Goal: Task Accomplishment & Management: Manage account settings

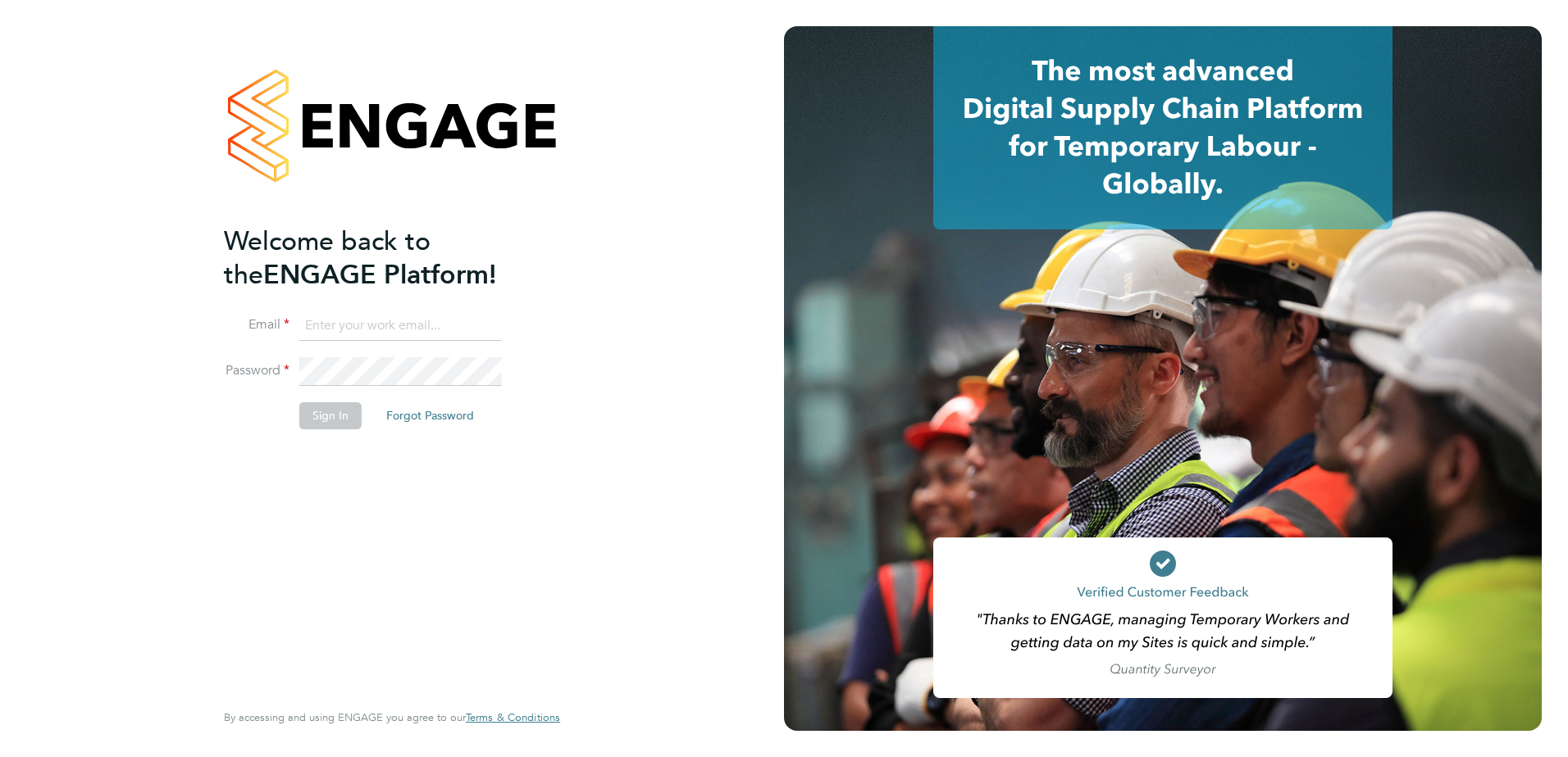
type input "[PERSON_NAME][EMAIL_ADDRESS][PERSON_NAME][DOMAIN_NAME]"
click at [323, 414] on button "Sign In" at bounding box center [330, 416] width 62 height 27
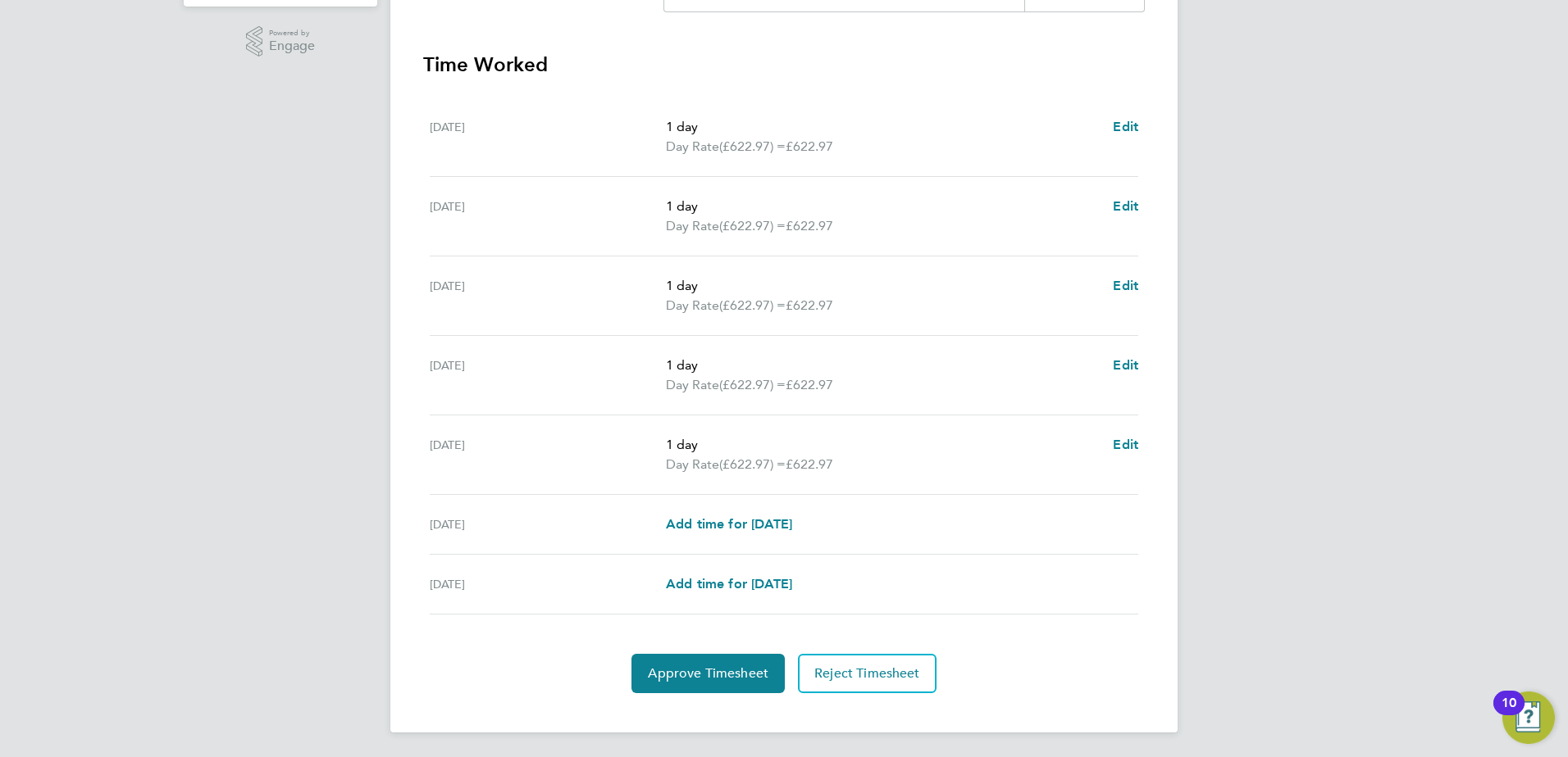
scroll to position [440, 0]
click at [707, 673] on span "Approve Timesheet" at bounding box center [708, 672] width 120 height 17
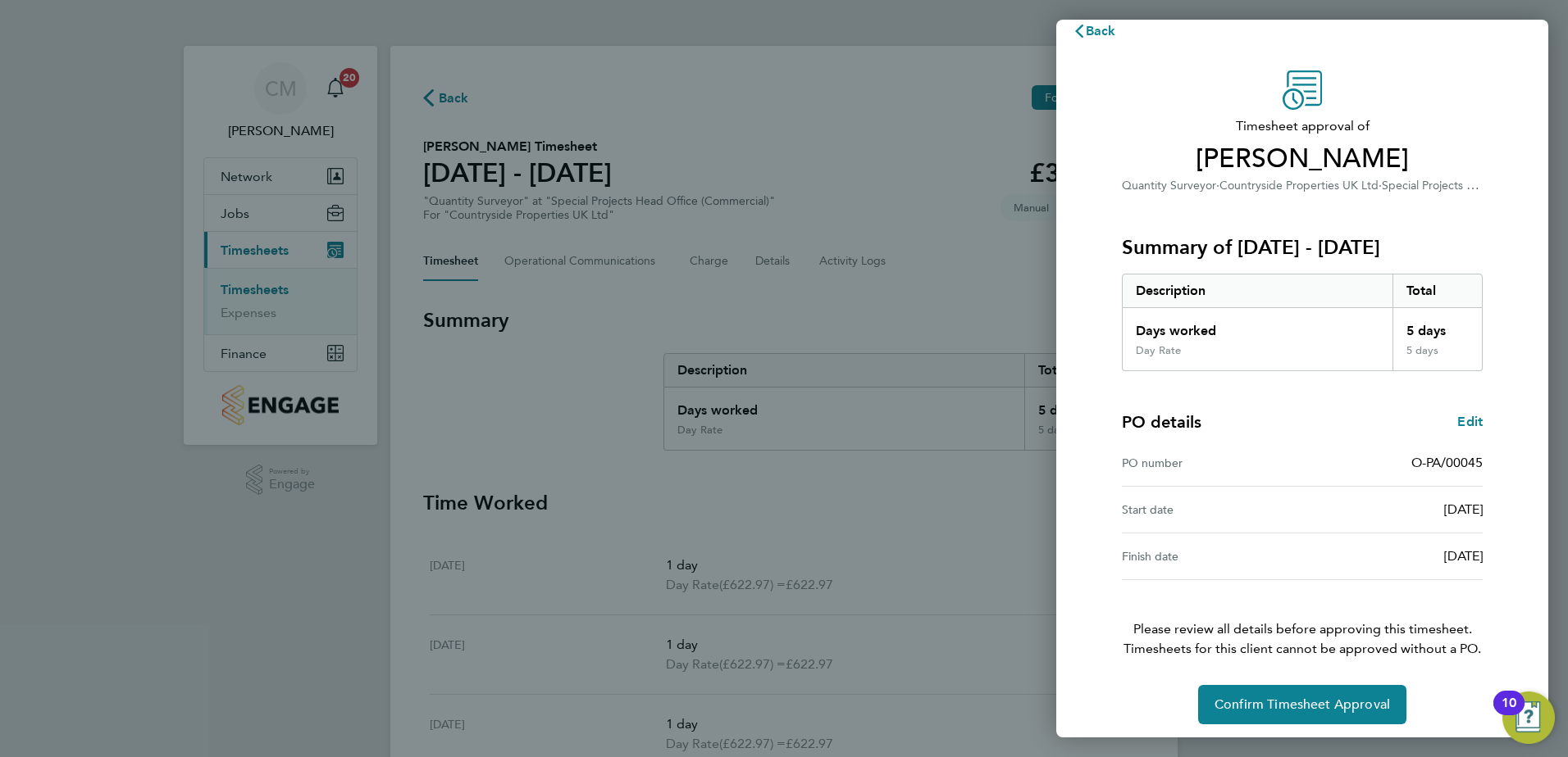
scroll to position [28, 0]
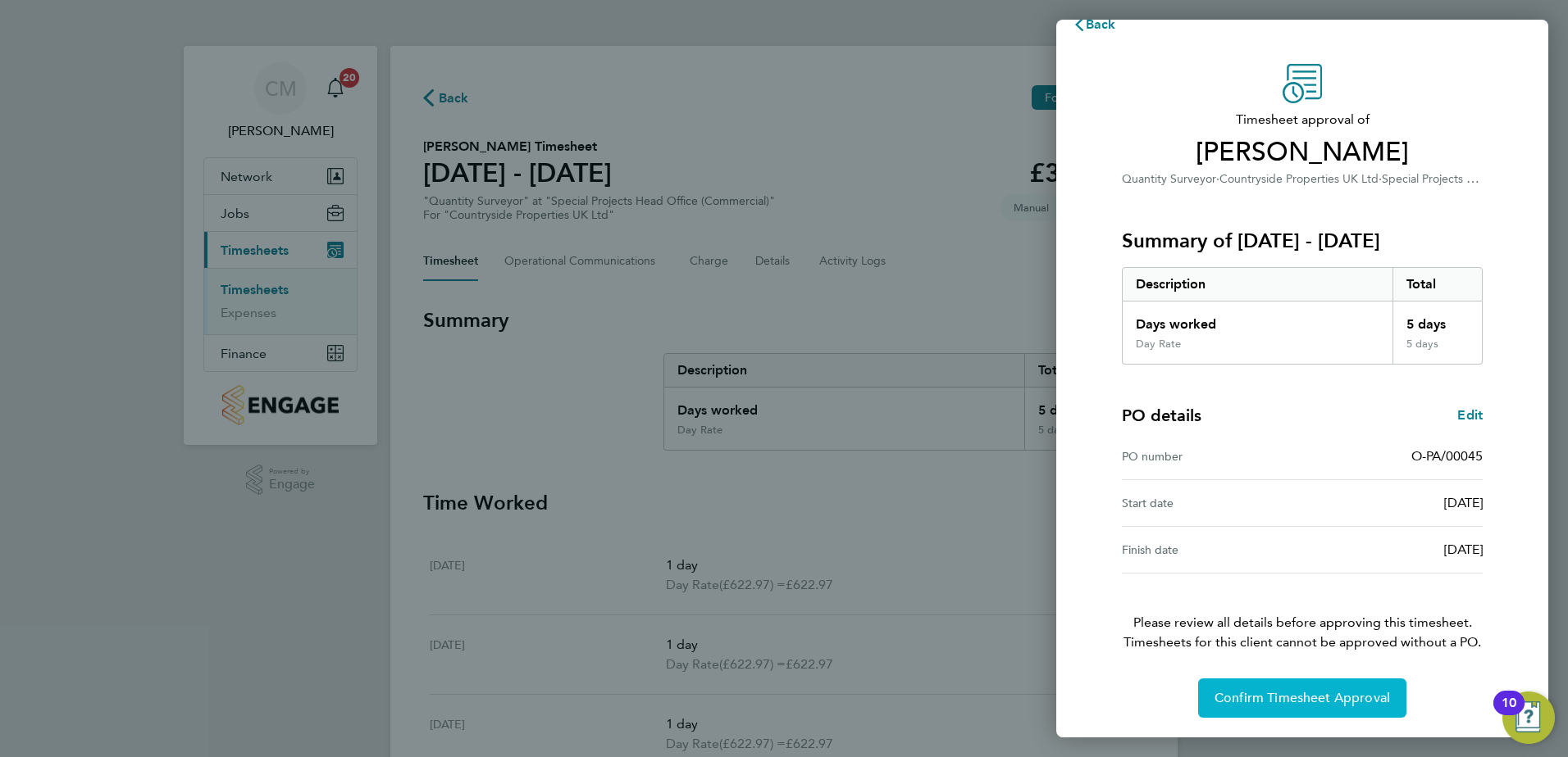
click at [1259, 701] on span "Confirm Timesheet Approval" at bounding box center [1302, 698] width 176 height 17
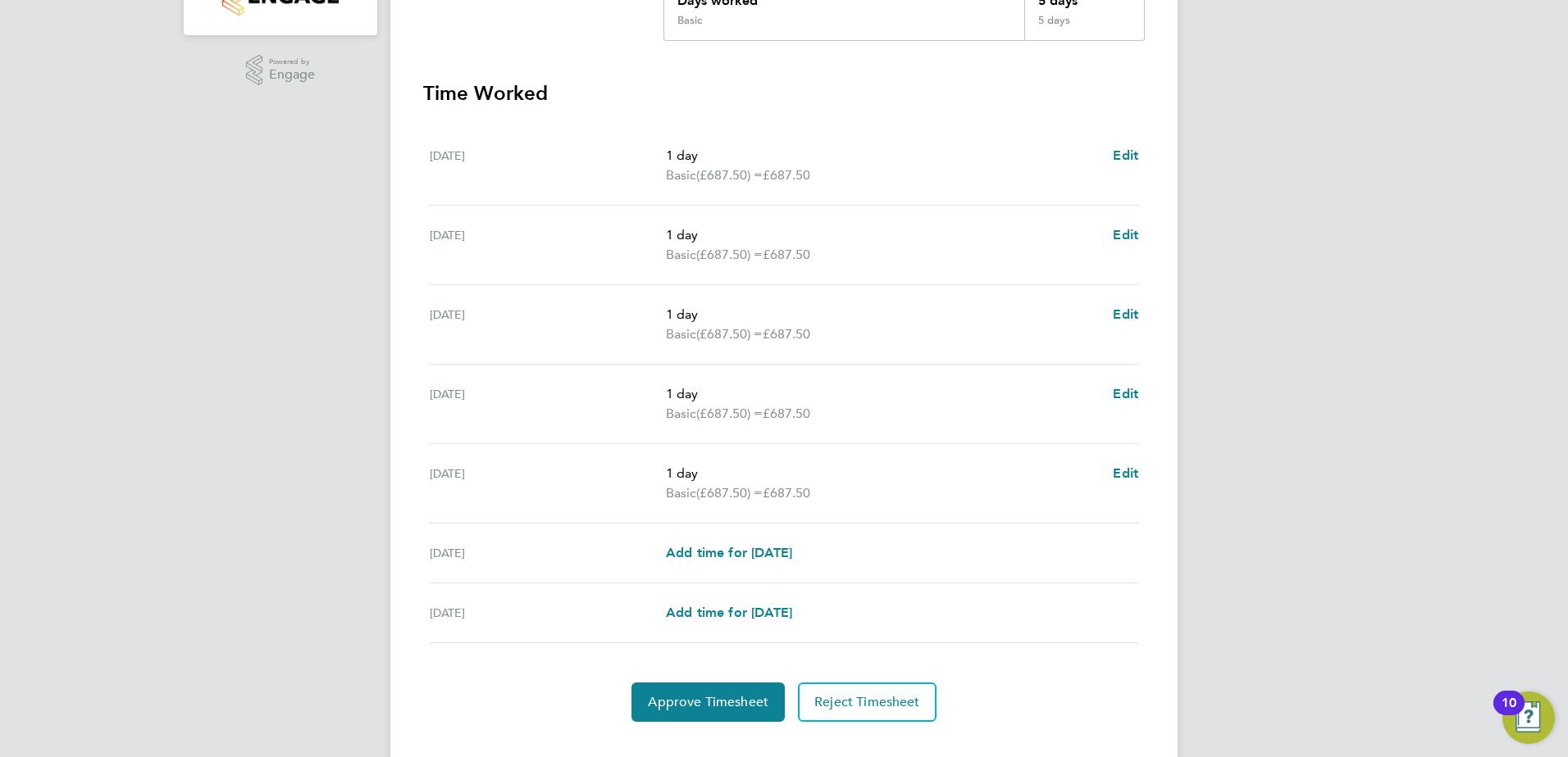
scroll to position [440, 0]
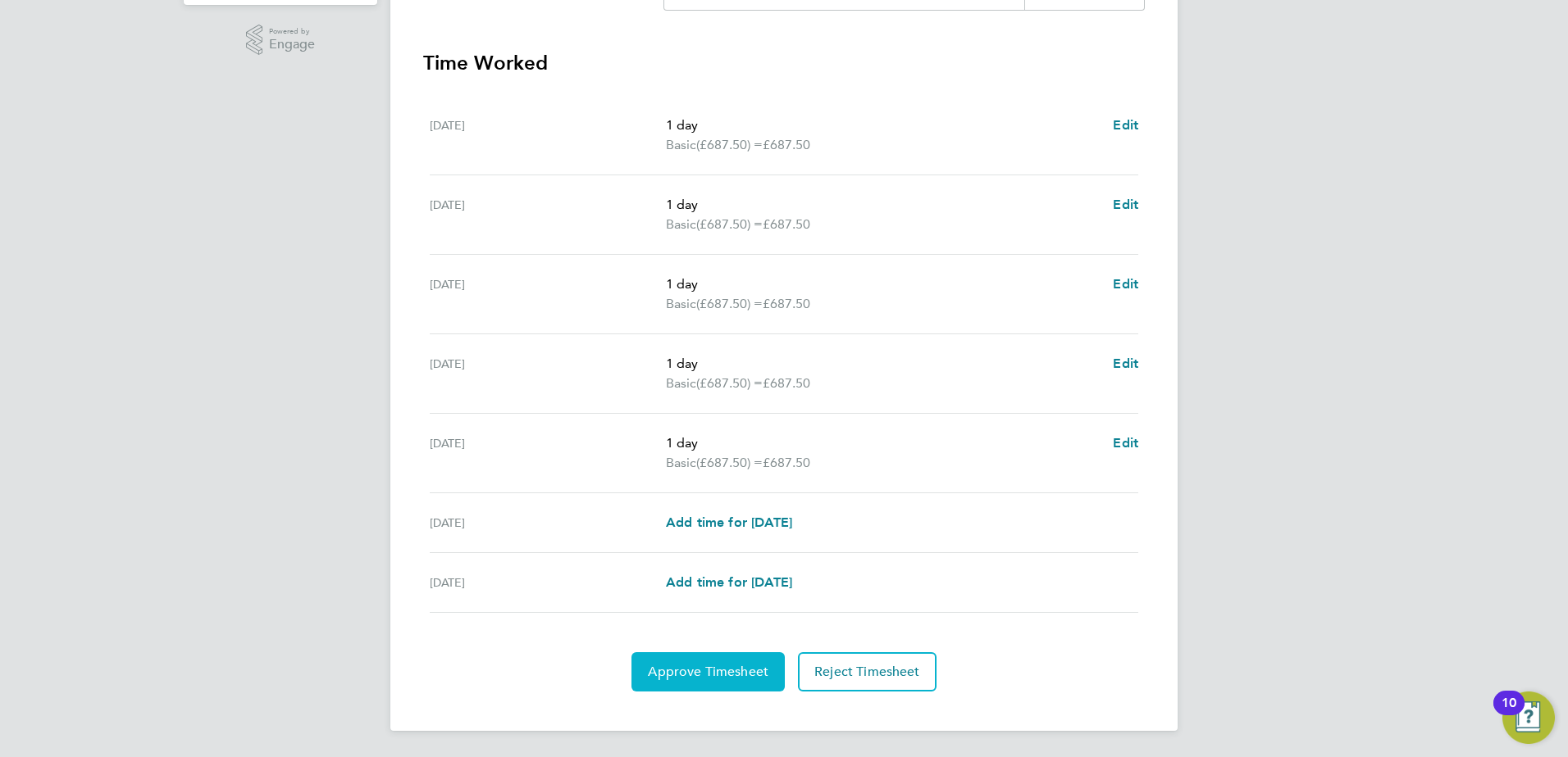
click at [714, 670] on span "Approve Timesheet" at bounding box center [708, 672] width 120 height 17
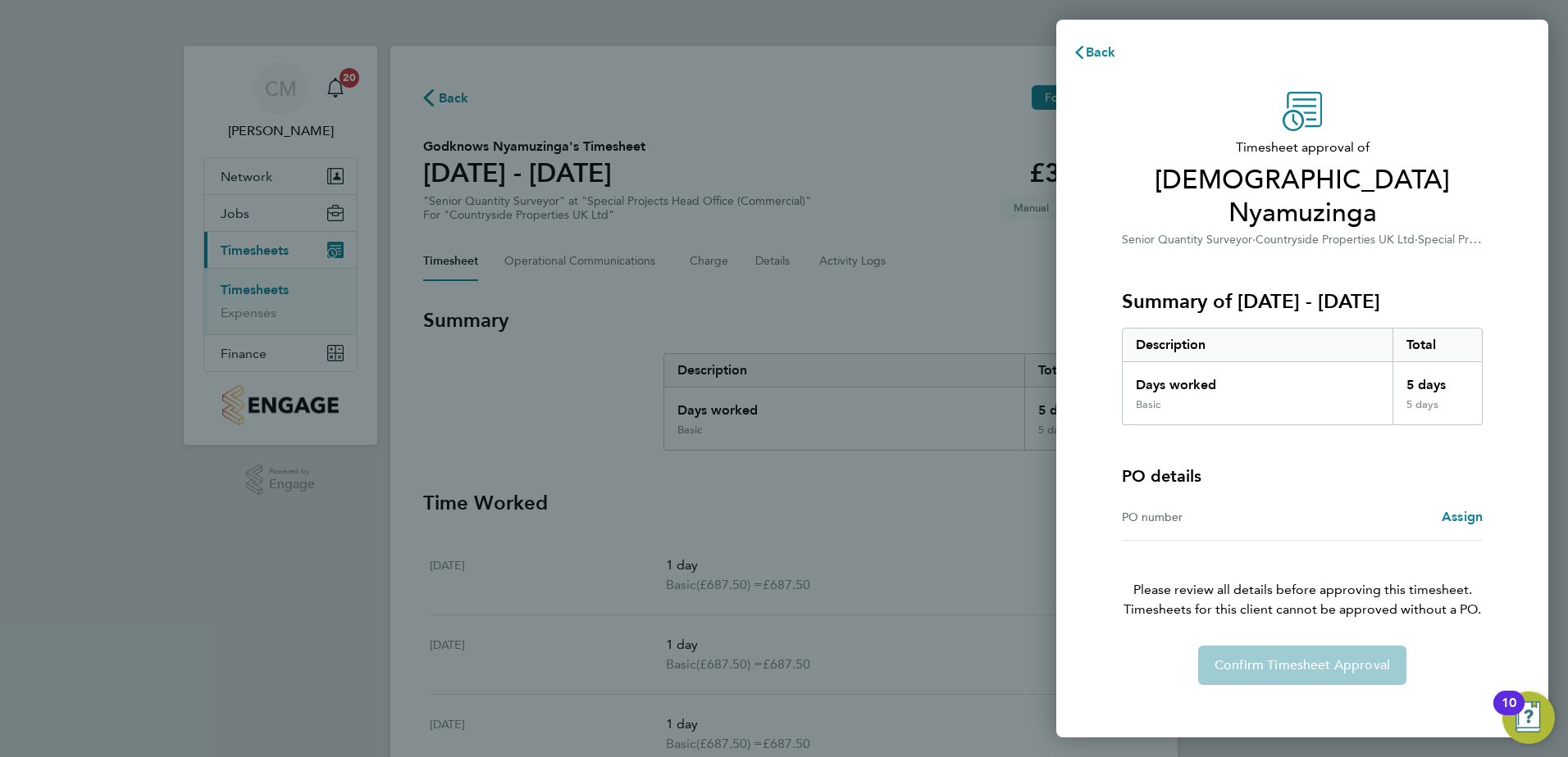
drag, startPoint x: 1331, startPoint y: 1, endPoint x: 961, endPoint y: 418, distance: 557.5
click at [960, 421] on div "Back Timesheet approval of Godknows Nyamuzinga Senior Quantity Surveyor · Count…" at bounding box center [784, 378] width 1568 height 757
click at [1082, 50] on icon "button" at bounding box center [1078, 52] width 13 height 13
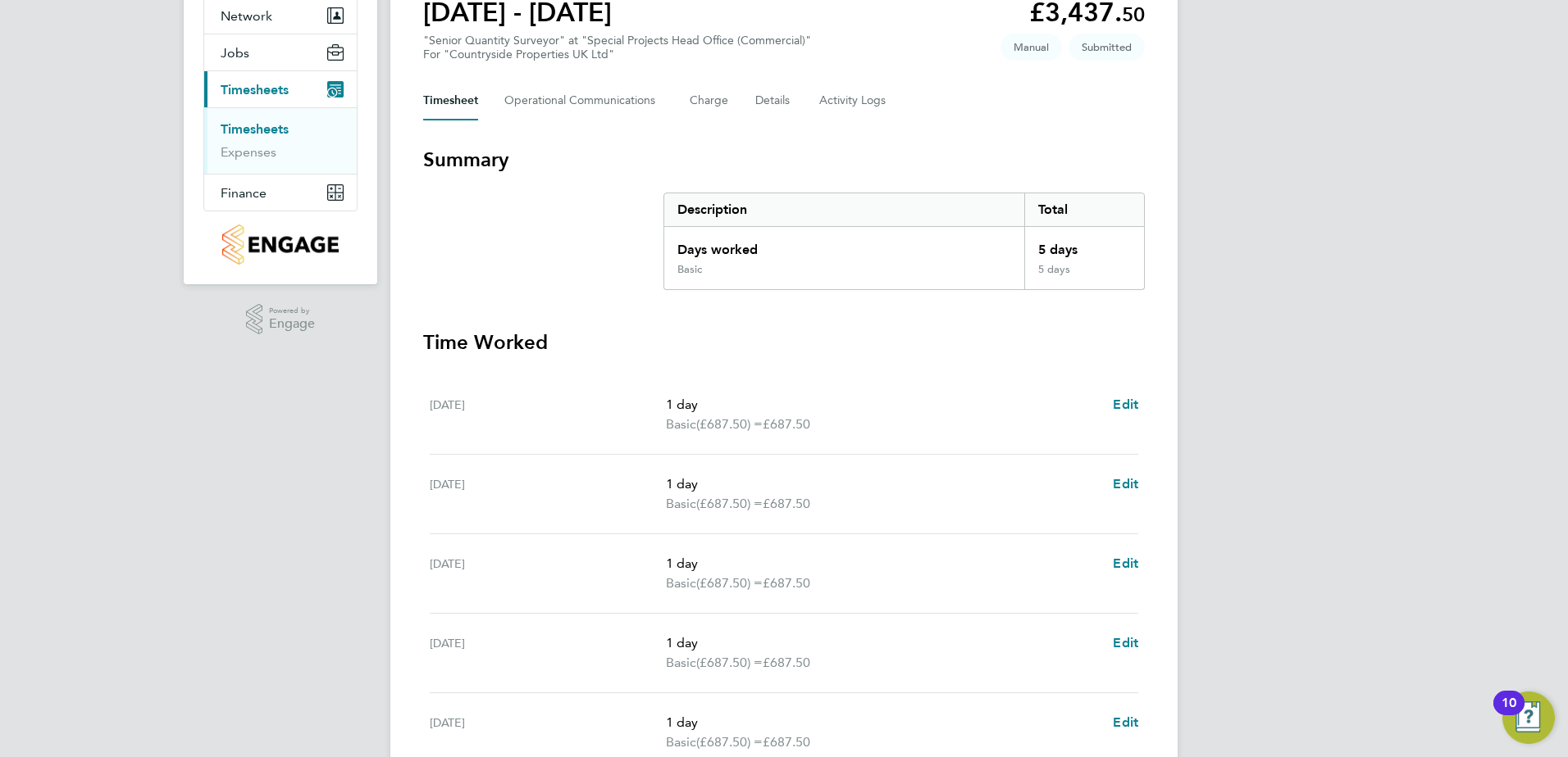
scroll to position [113, 0]
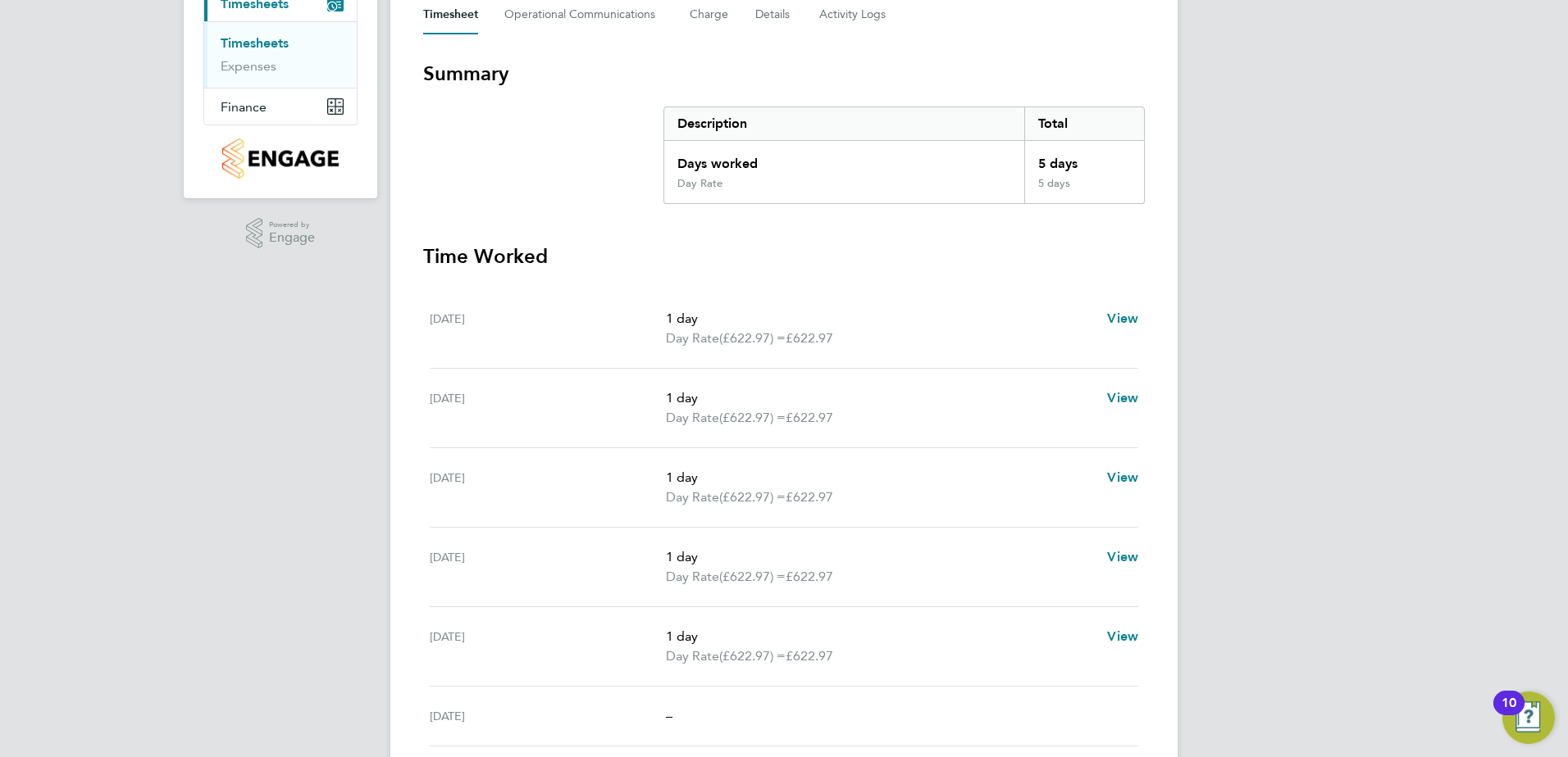
scroll to position [246, 0]
click at [1124, 319] on span "View" at bounding box center [1123, 320] width 32 height 16
select select "1"
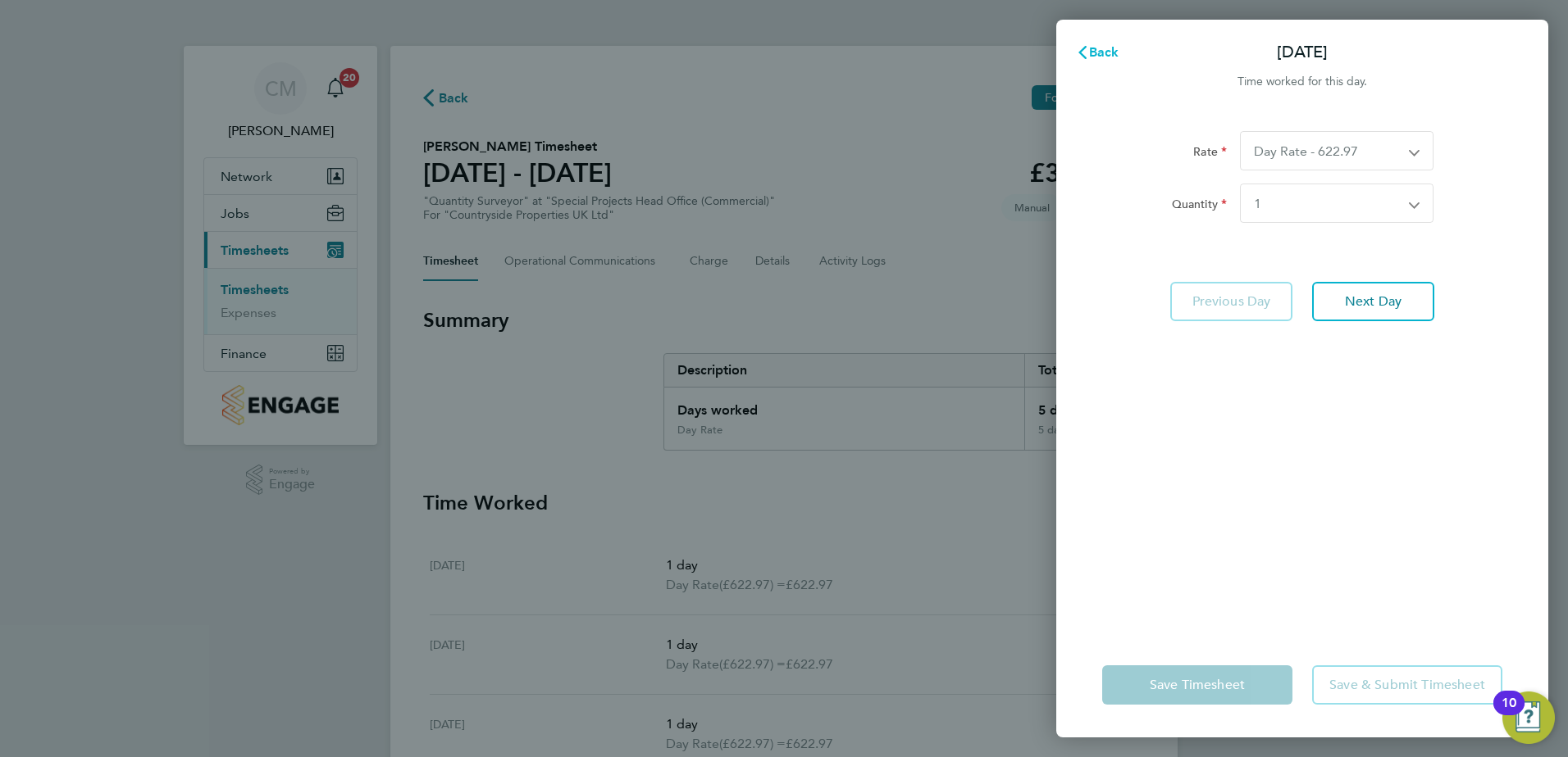
click at [1083, 50] on icon "button" at bounding box center [1082, 52] width 8 height 13
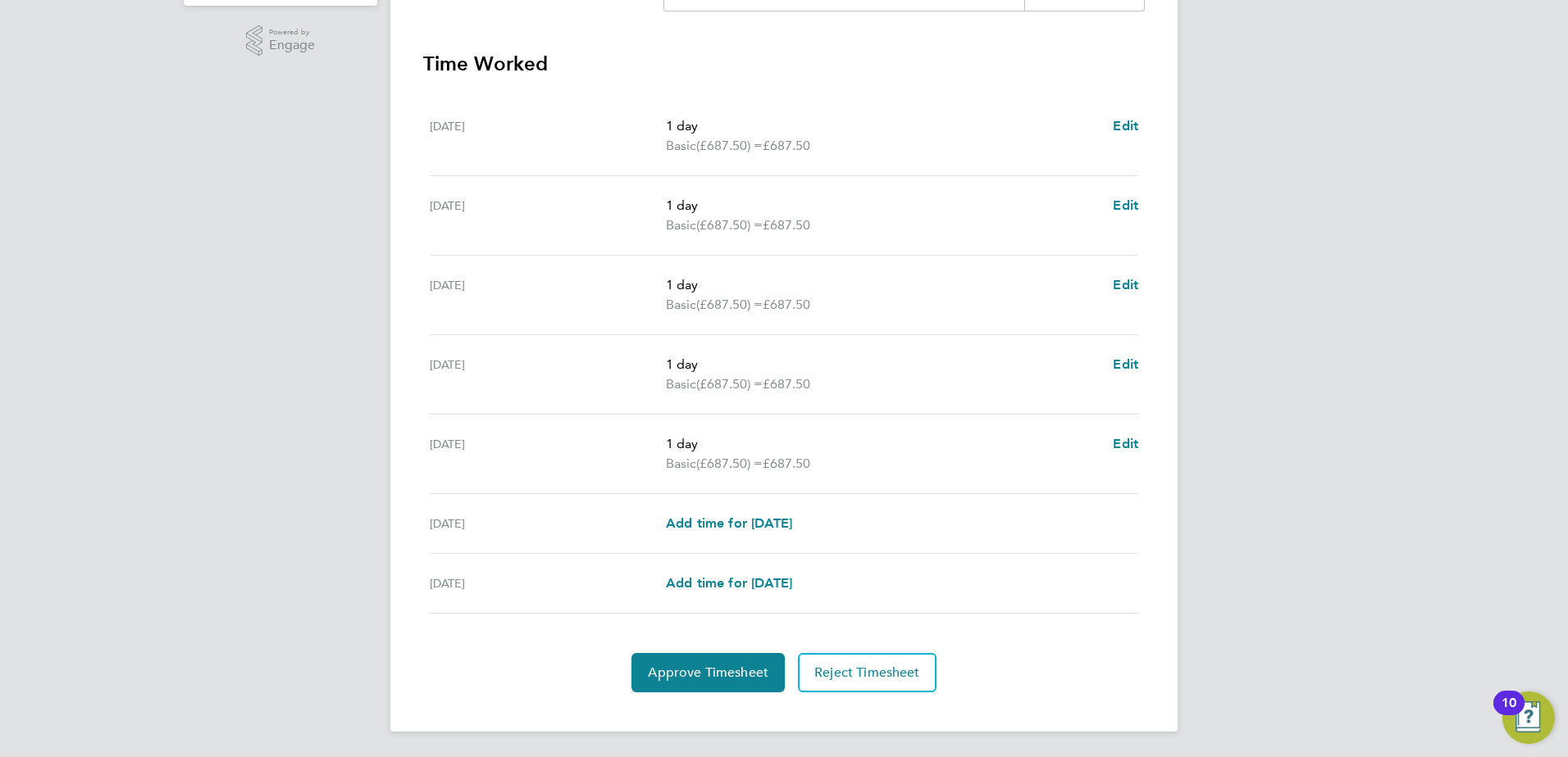
scroll to position [440, 0]
click at [707, 668] on span "Approve Timesheet" at bounding box center [708, 672] width 120 height 17
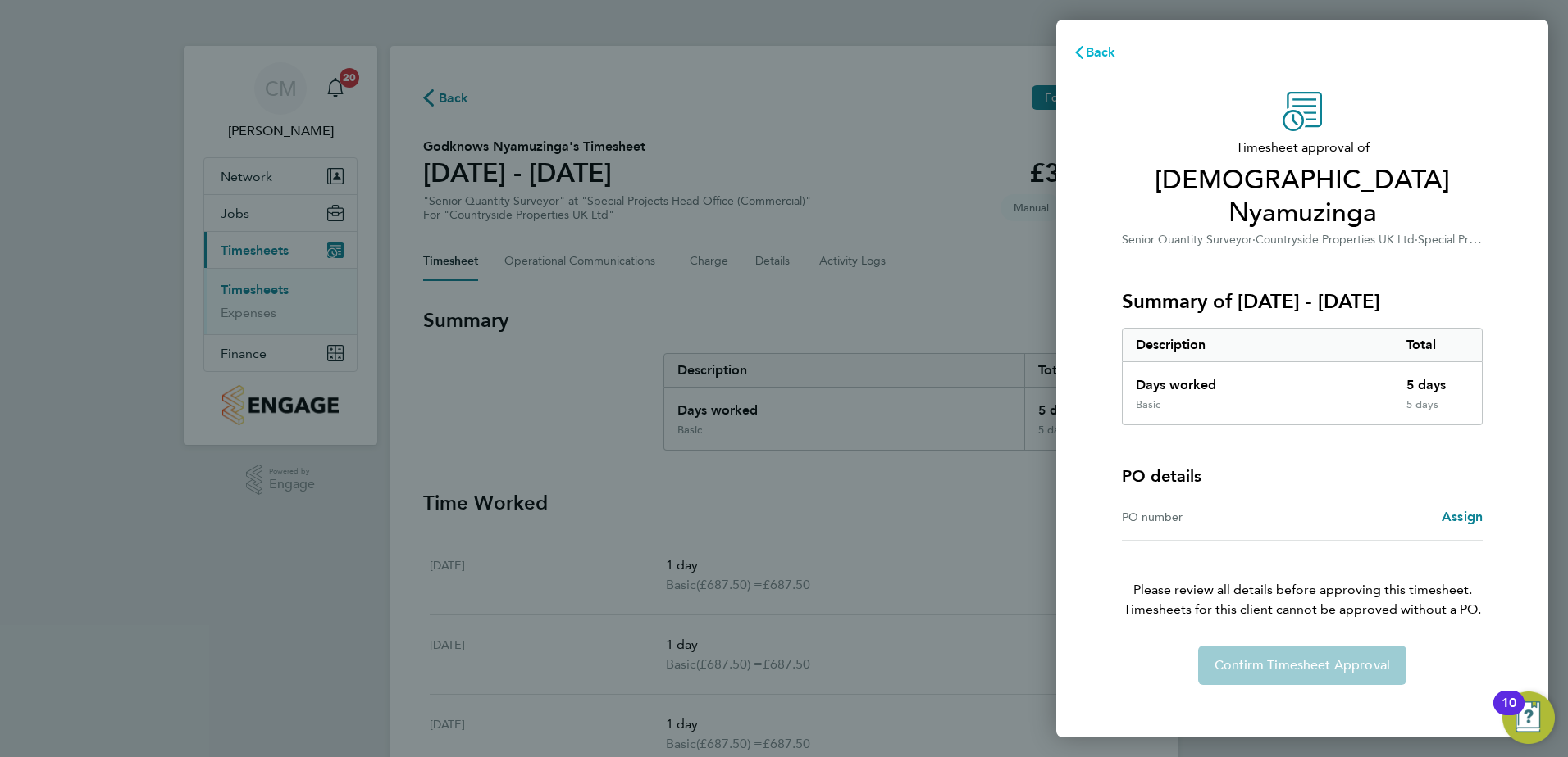
click at [1083, 50] on icon "button" at bounding box center [1078, 52] width 13 height 13
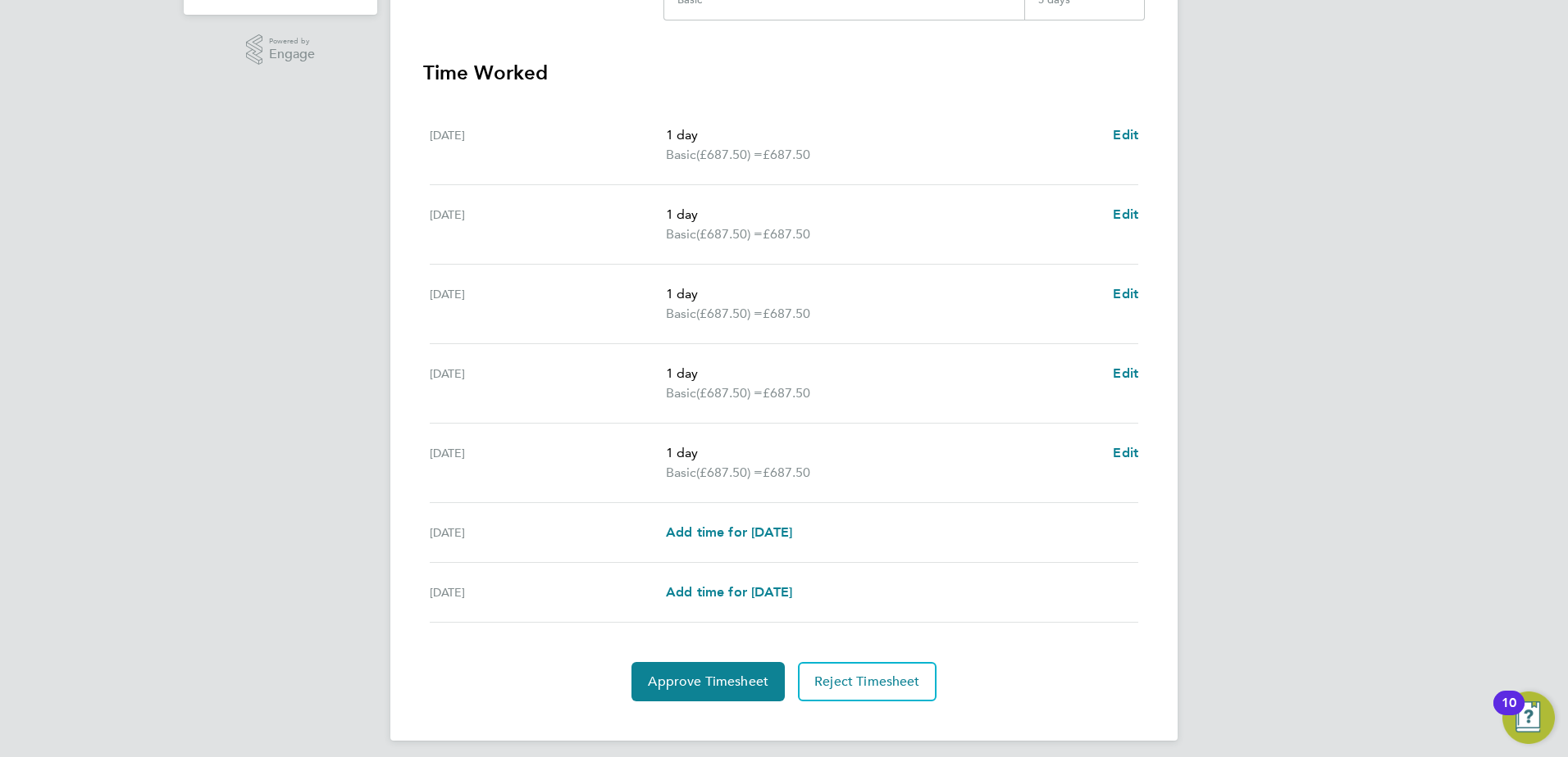
scroll to position [440, 0]
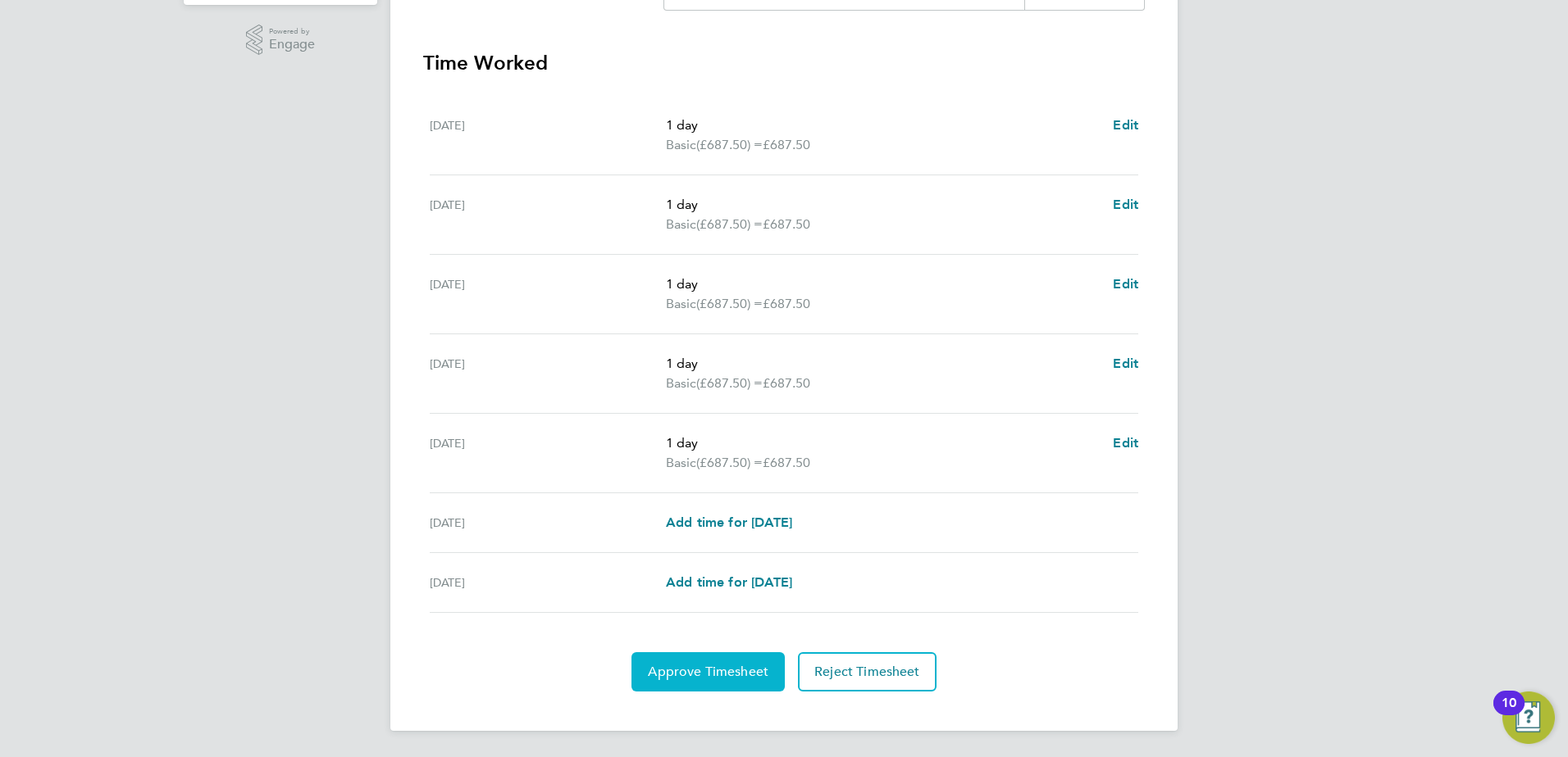
click at [719, 670] on span "Approve Timesheet" at bounding box center [708, 672] width 120 height 17
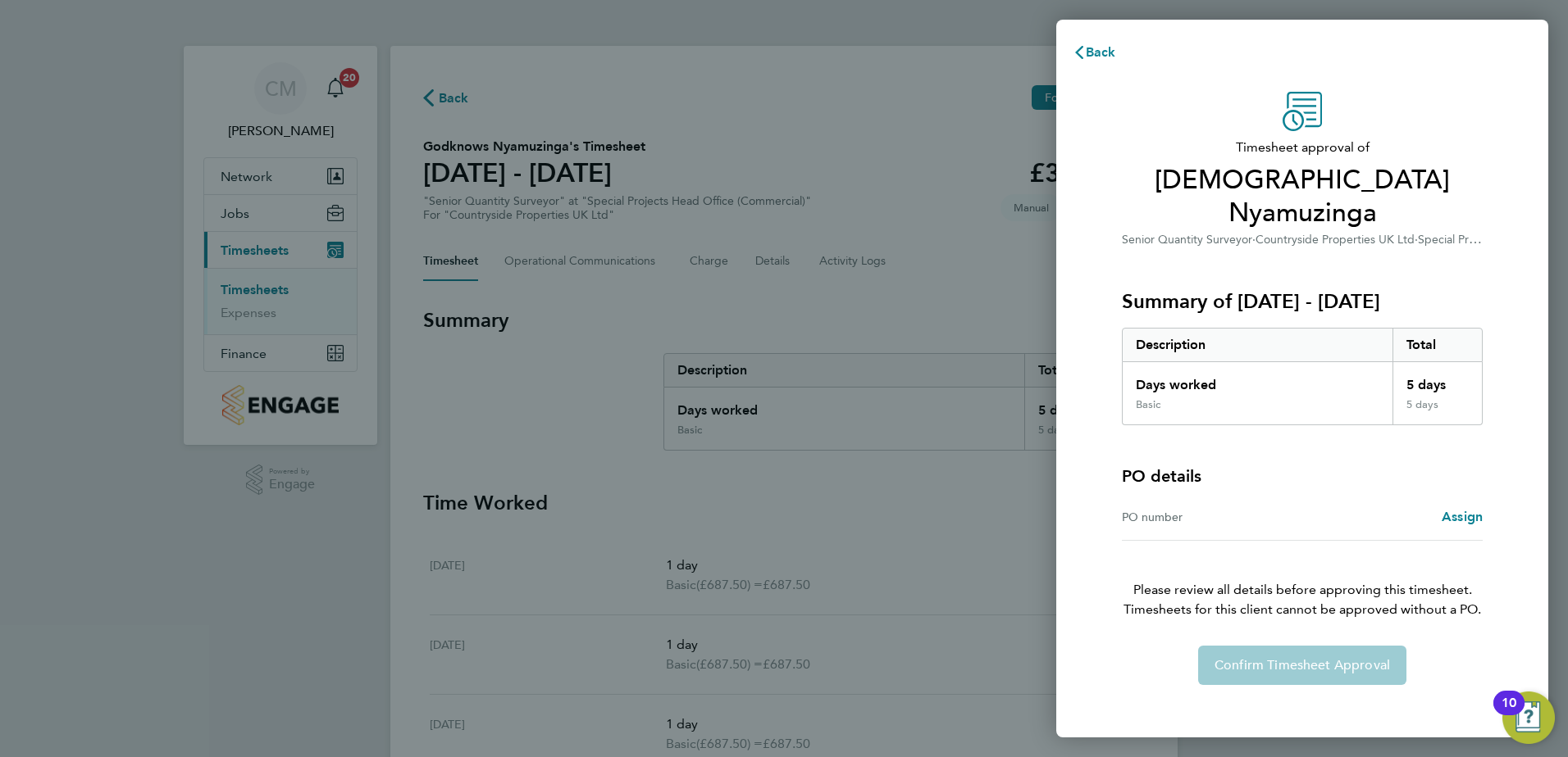
click at [1141, 507] on div "PO number" at bounding box center [1212, 517] width 181 height 20
click at [1098, 50] on span "Back" at bounding box center [1101, 52] width 31 height 16
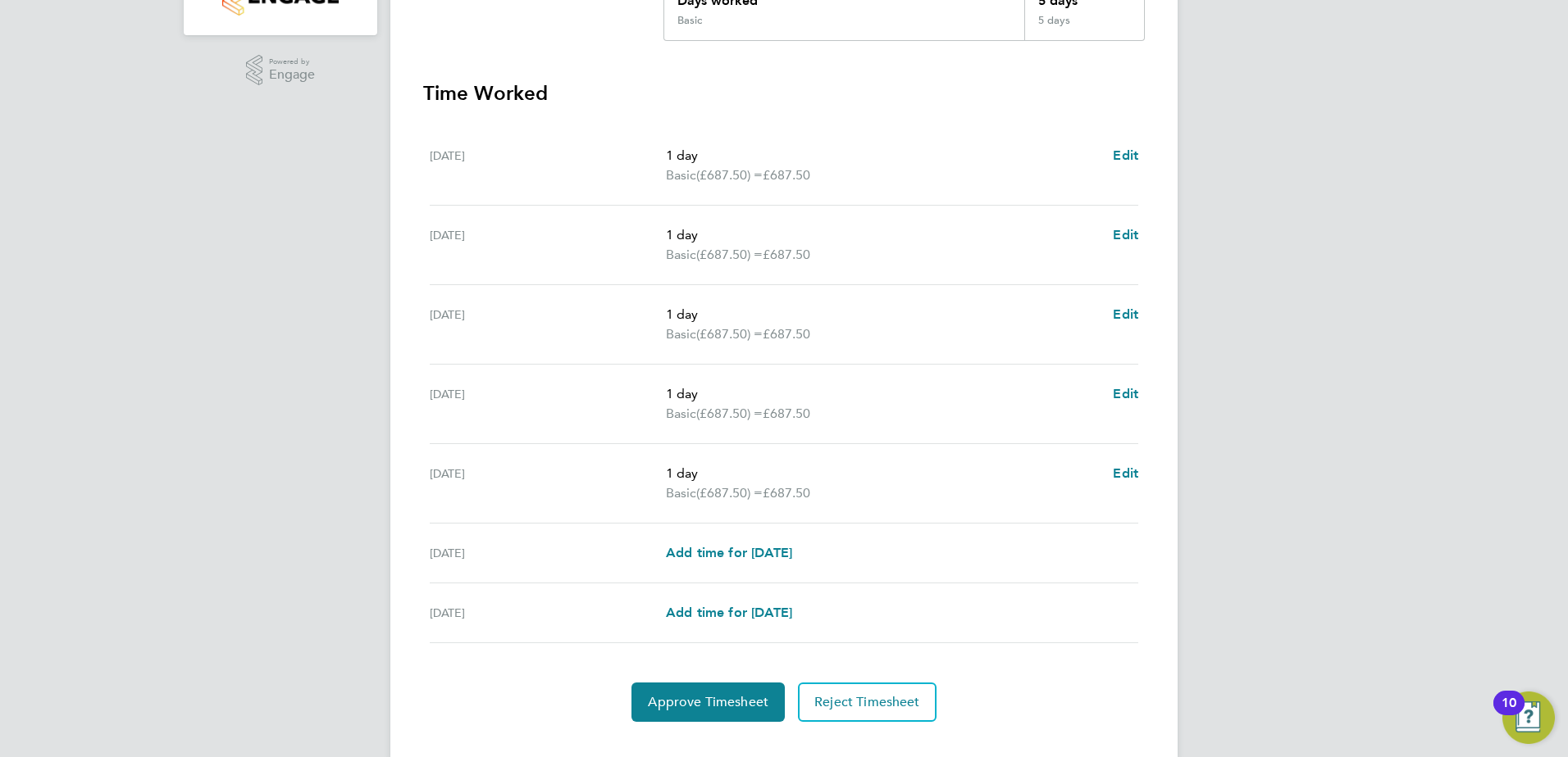
scroll to position [440, 0]
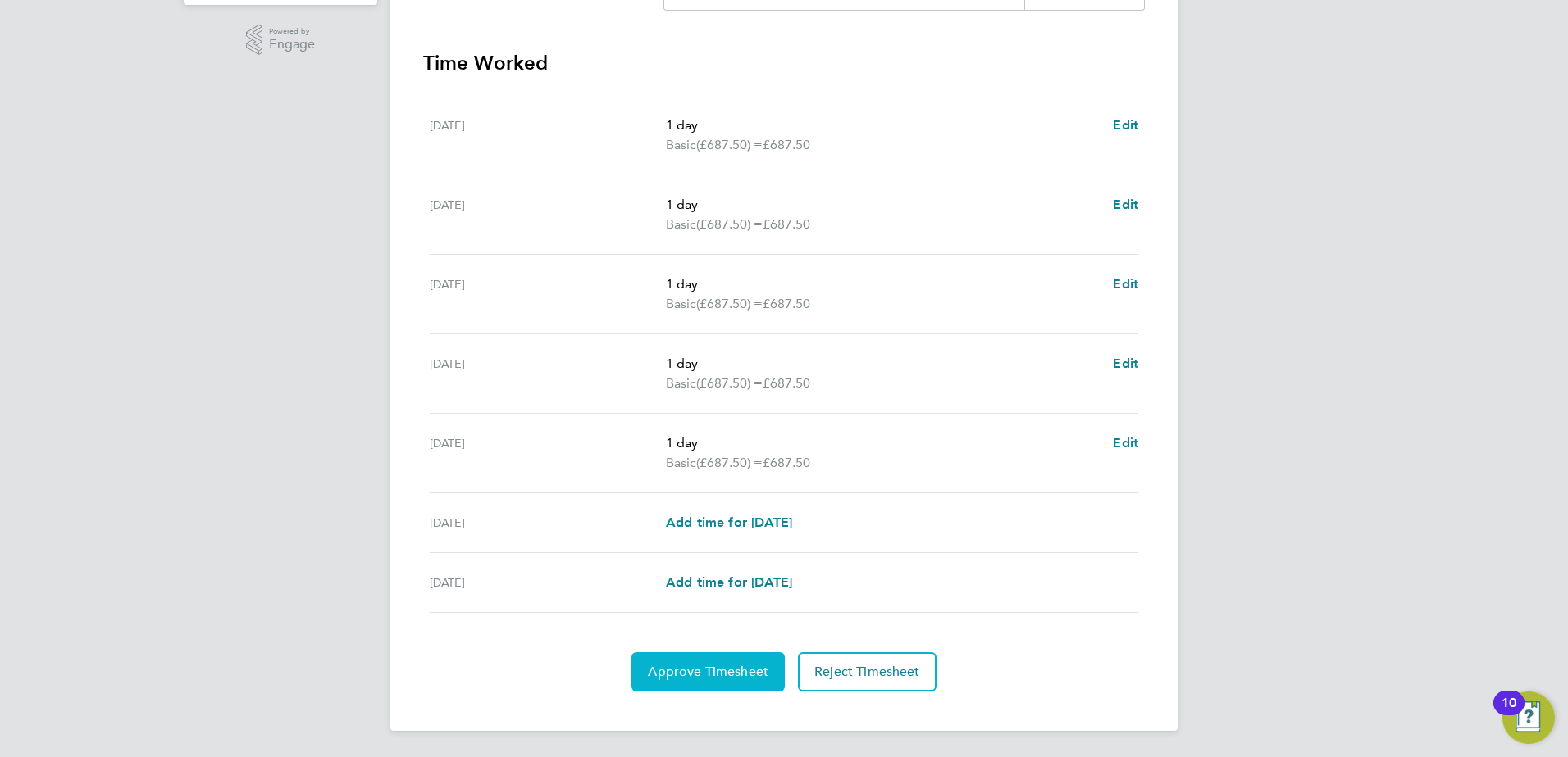
click at [714, 661] on button "Approve Timesheet" at bounding box center [708, 672] width 153 height 39
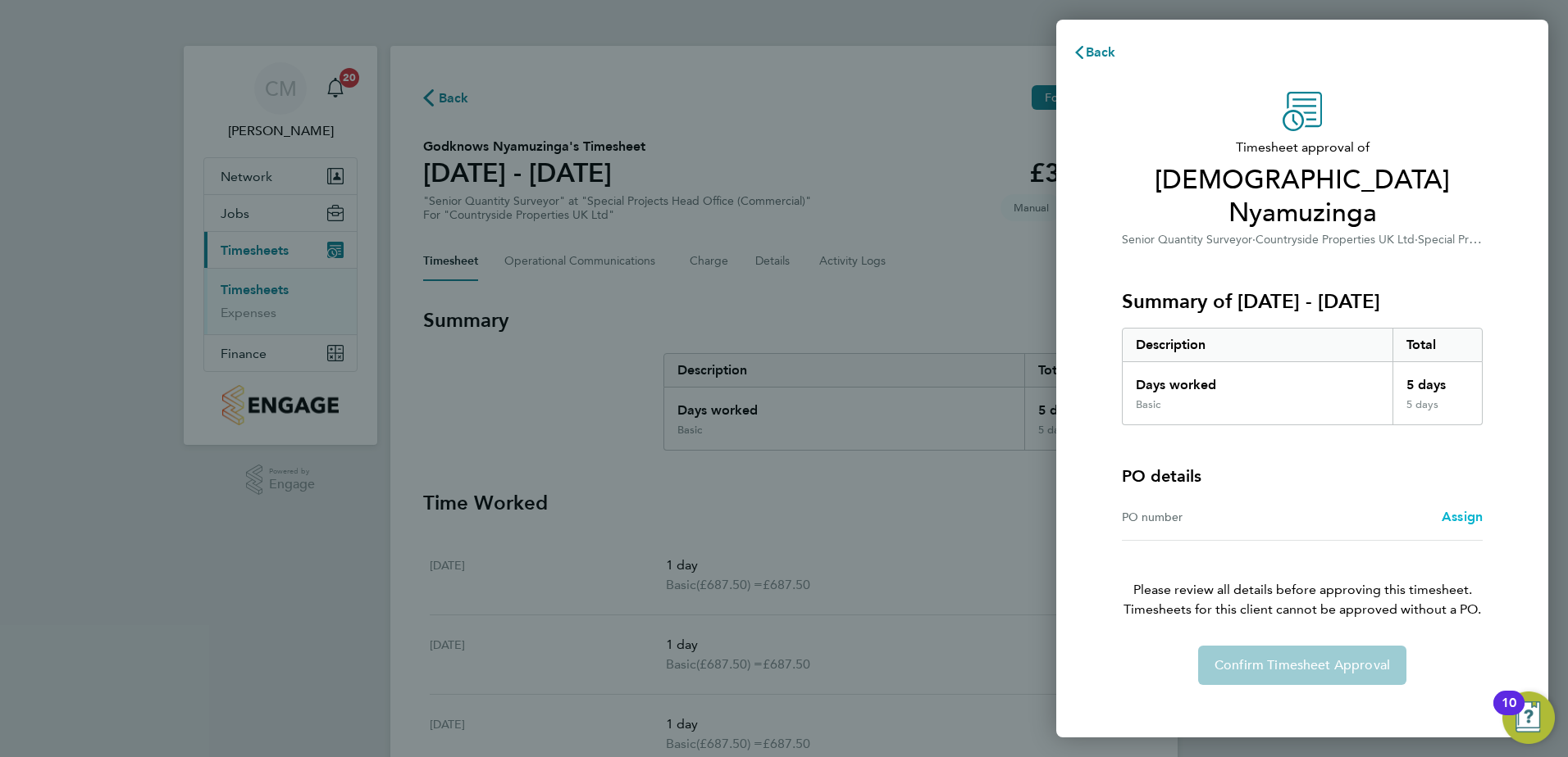
click at [1456, 509] on span "Assign" at bounding box center [1462, 517] width 41 height 16
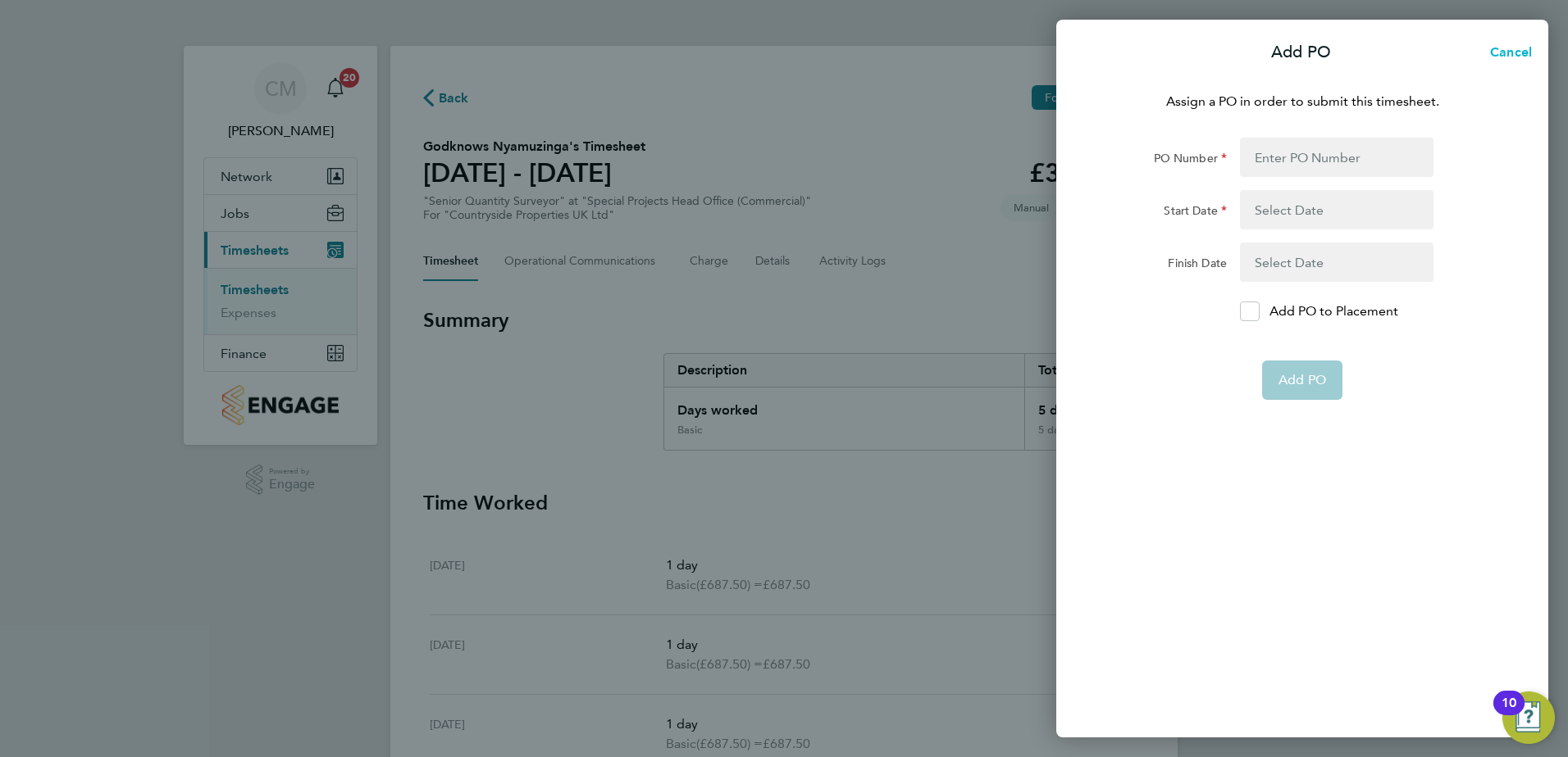
click at [1519, 53] on span "Cancel" at bounding box center [1508, 52] width 46 height 16
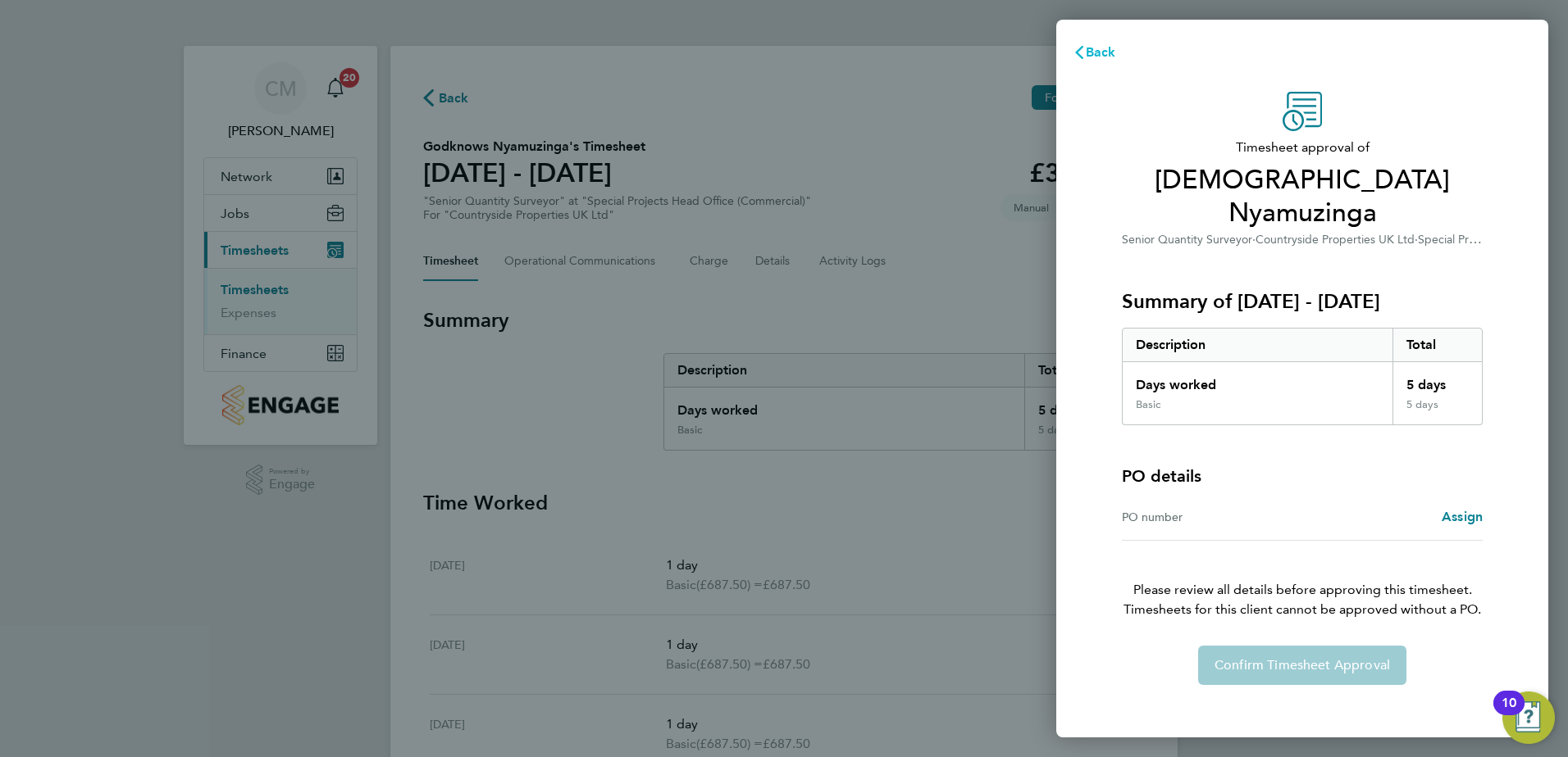
click at [1087, 52] on span "Back" at bounding box center [1101, 52] width 31 height 16
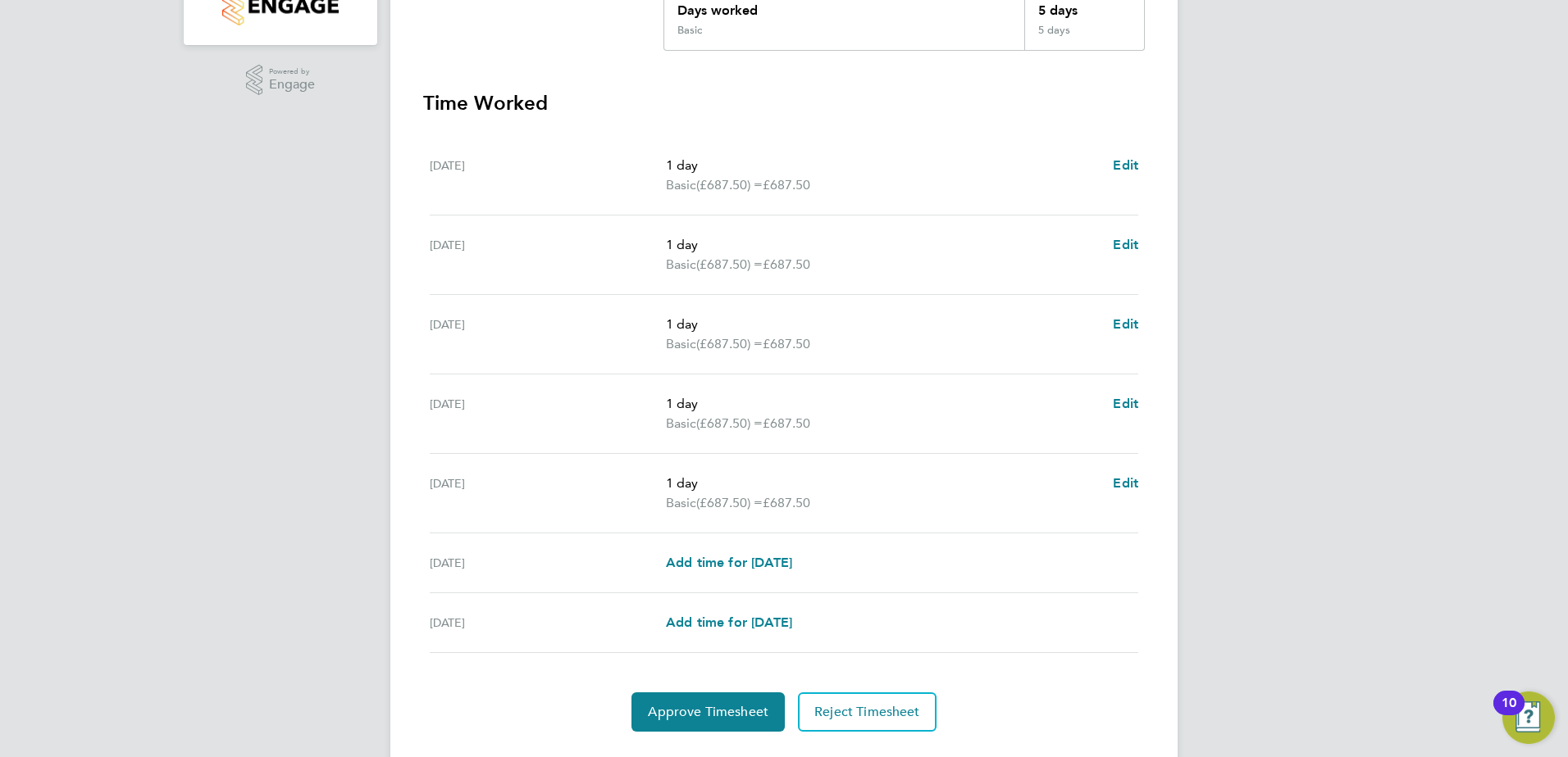
scroll to position [410, 0]
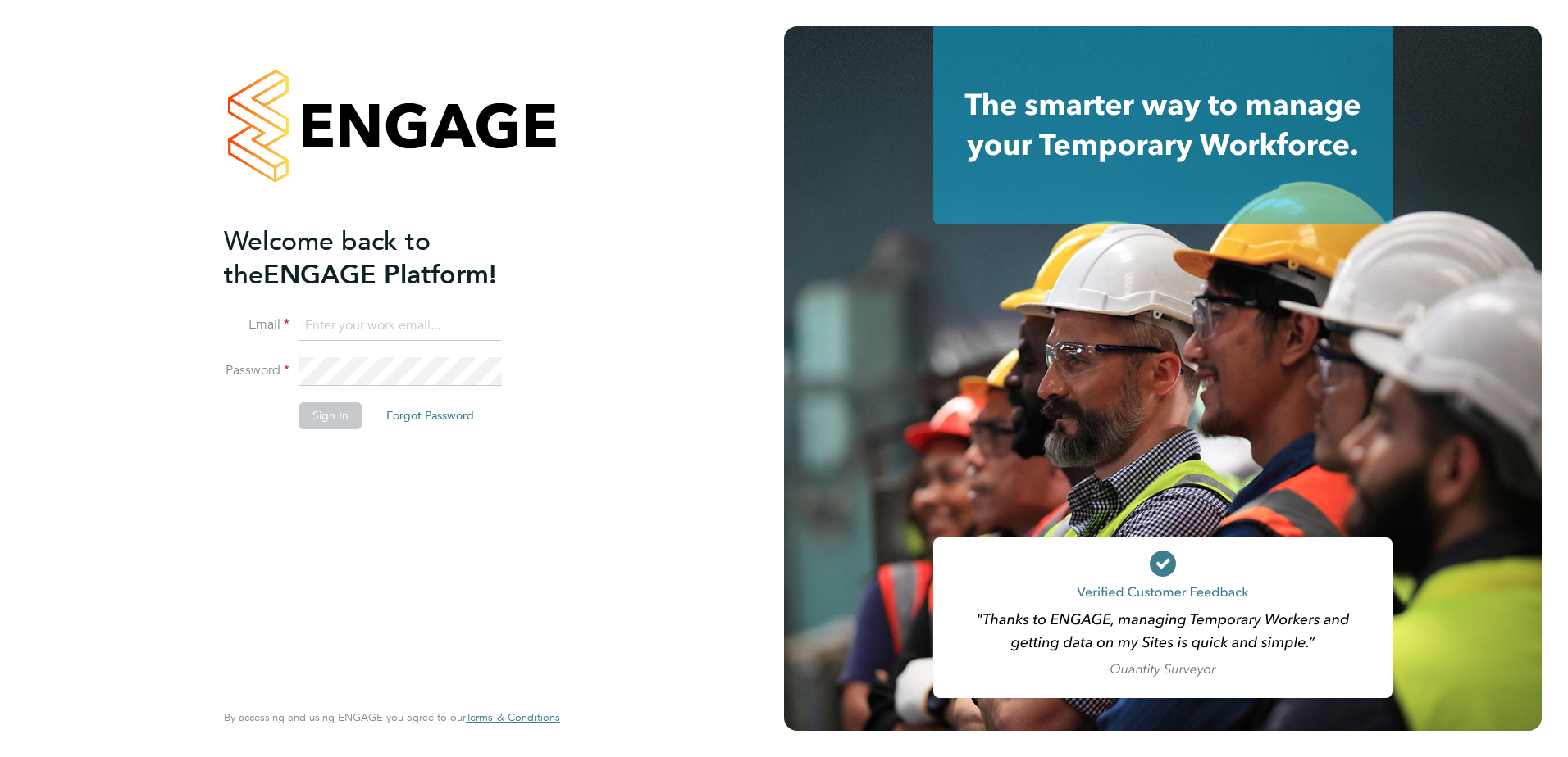
type input "[PERSON_NAME][EMAIL_ADDRESS][PERSON_NAME][DOMAIN_NAME]"
click at [332, 411] on button "Sign In" at bounding box center [330, 416] width 62 height 27
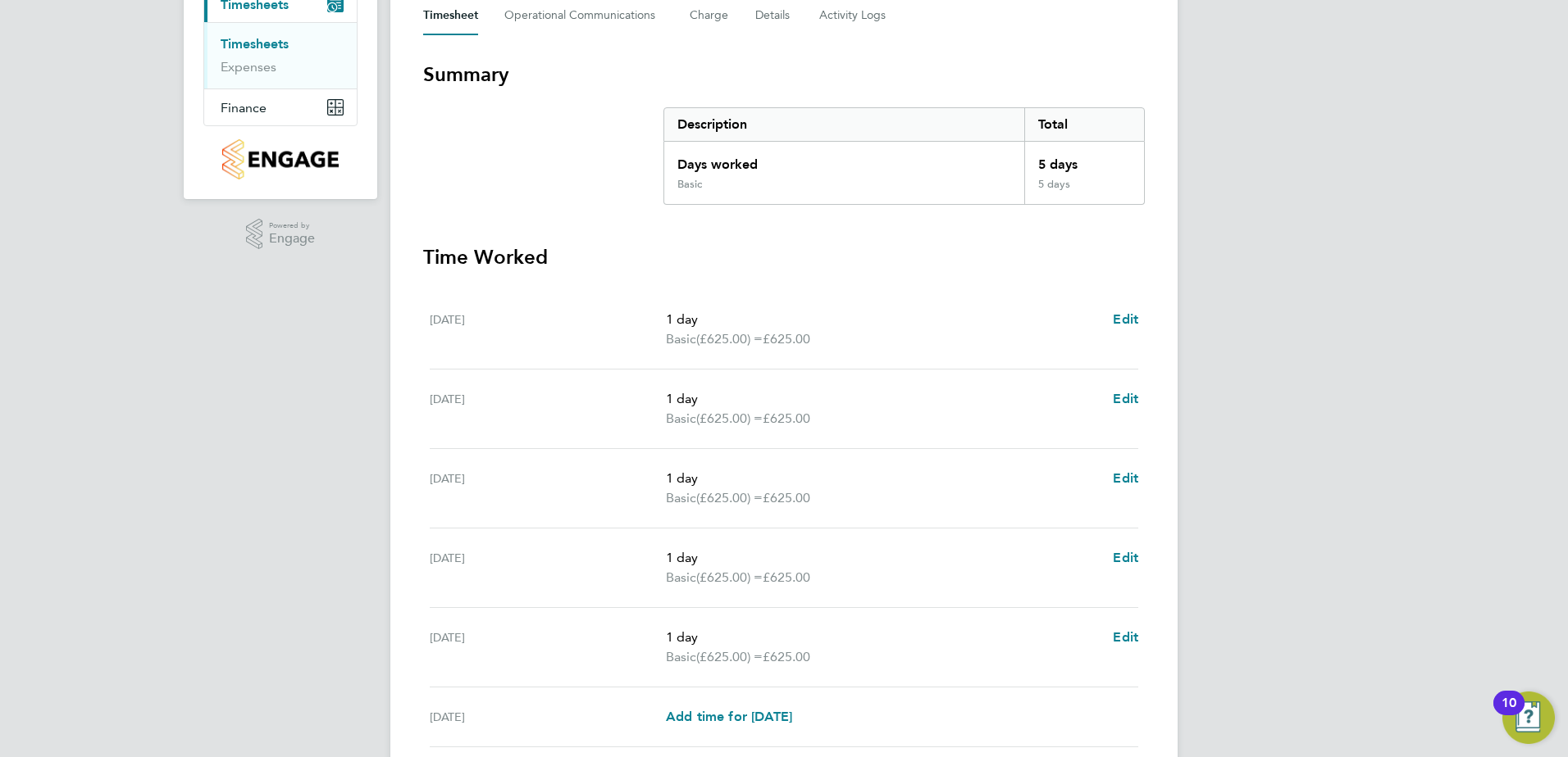
scroll to position [232, 0]
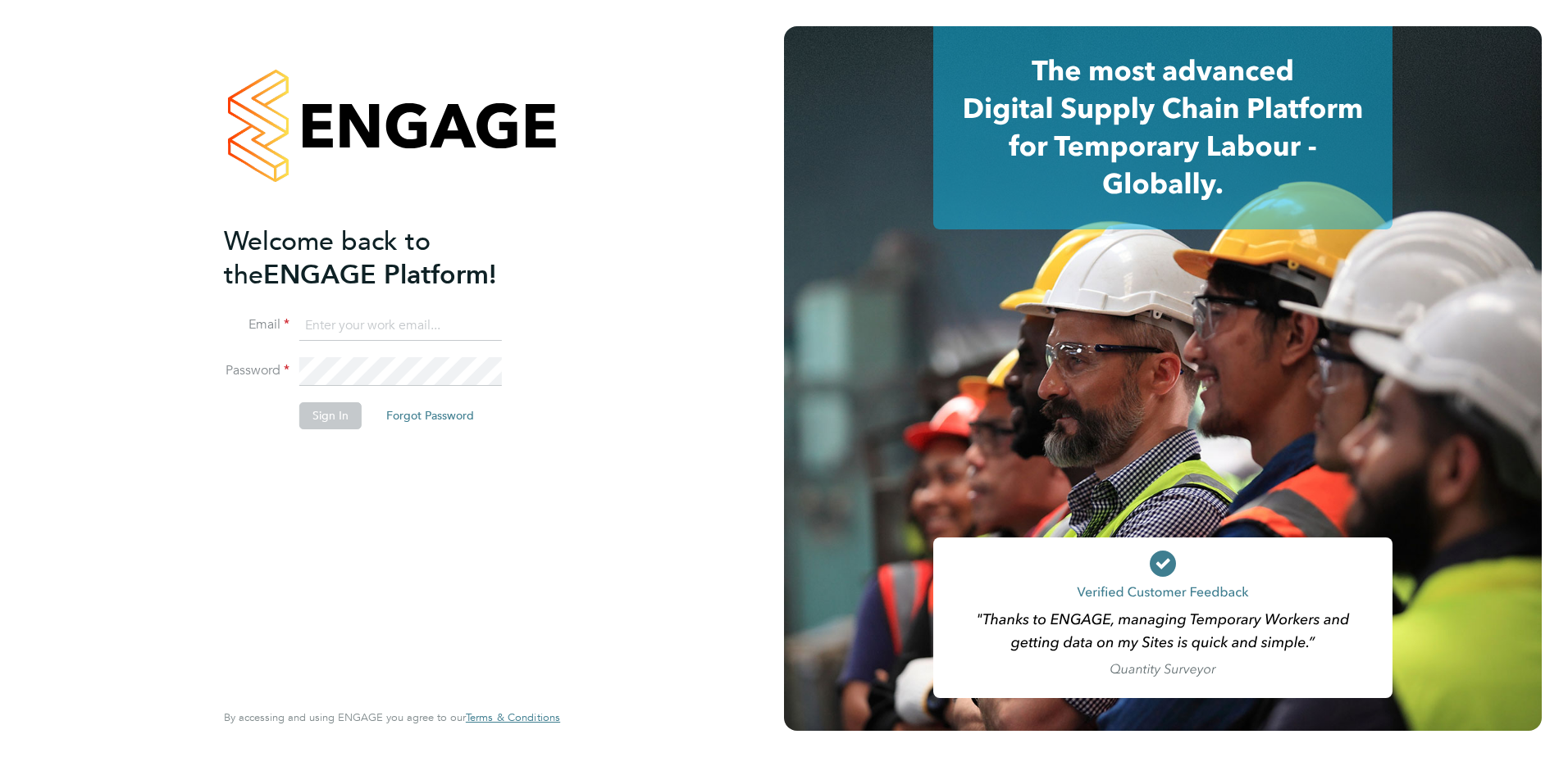
type input "[PERSON_NAME][EMAIL_ADDRESS][PERSON_NAME][DOMAIN_NAME]"
click at [315, 418] on button "Sign In" at bounding box center [330, 416] width 62 height 27
type input "[PERSON_NAME][EMAIL_ADDRESS][PERSON_NAME][DOMAIN_NAME]"
click at [326, 409] on button "Sign In" at bounding box center [330, 416] width 62 height 27
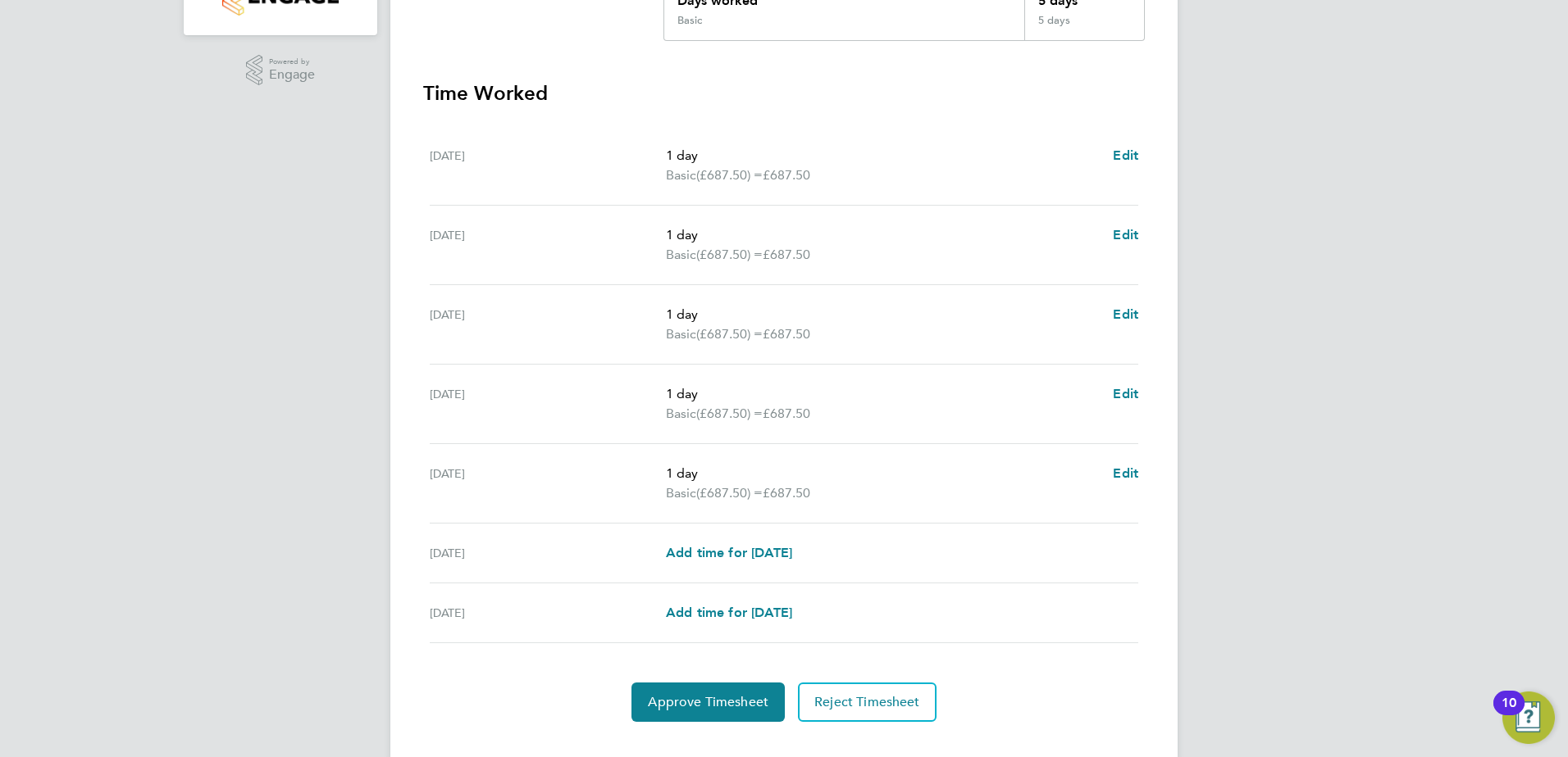
scroll to position [440, 0]
